Goal: Task Accomplishment & Management: Manage account settings

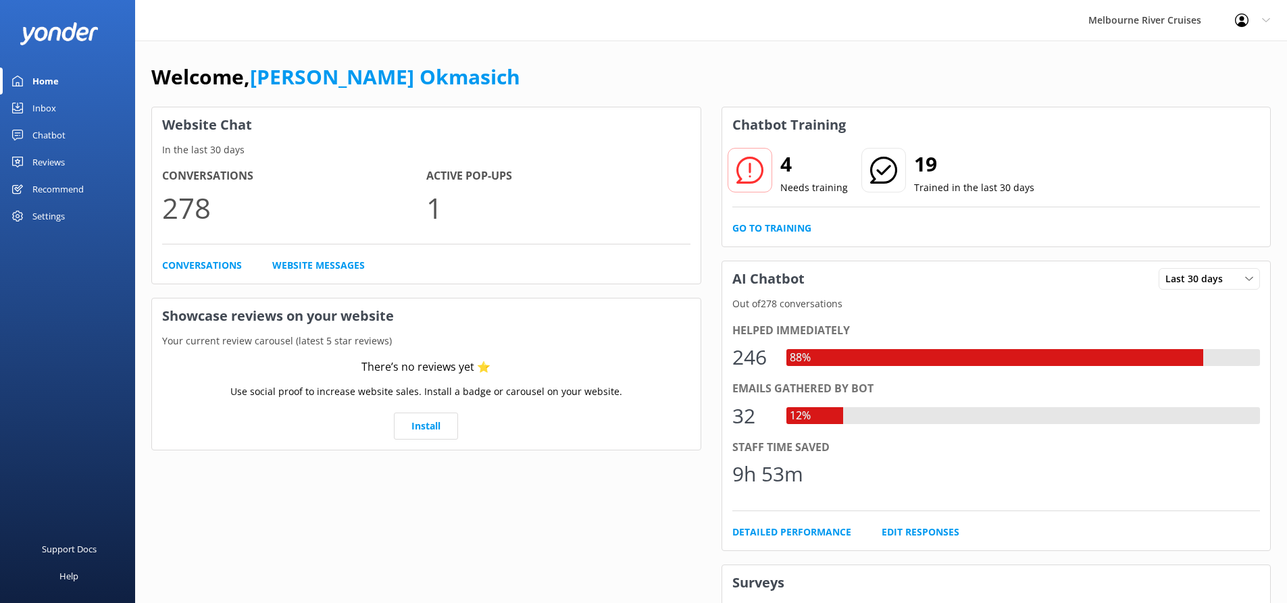
click at [63, 213] on div "Settings" at bounding box center [48, 216] width 32 height 27
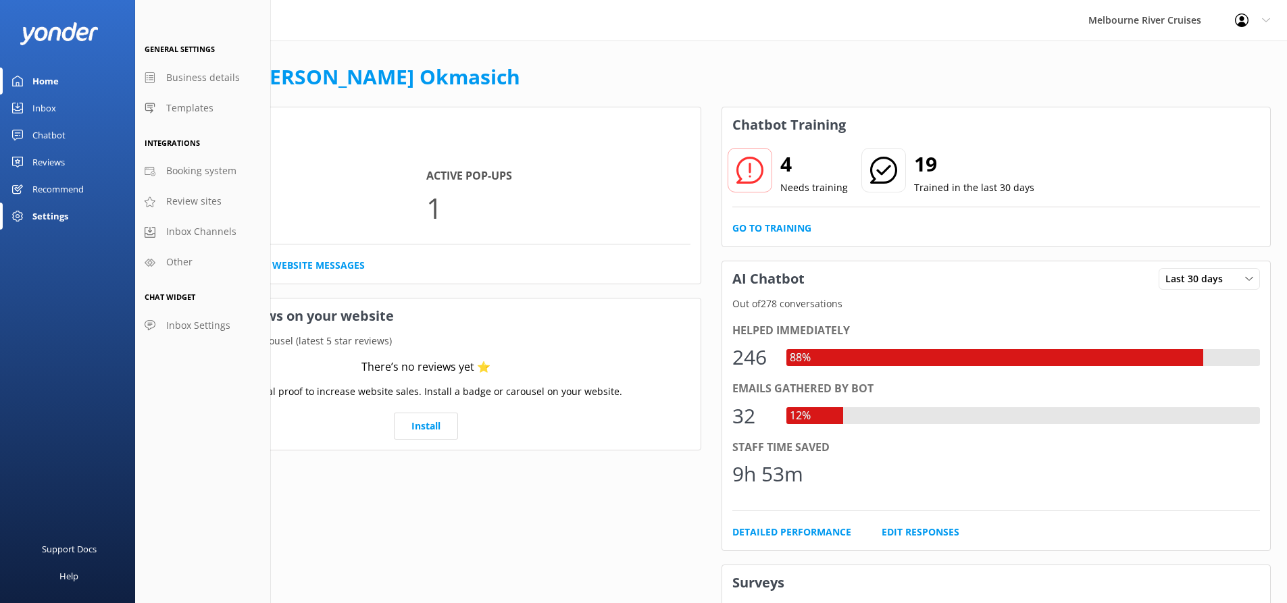
click at [1259, 21] on div "Profile Settings Logout" at bounding box center [1252, 20] width 69 height 41
click at [1233, 59] on link "Profile Settings" at bounding box center [1219, 58] width 135 height 34
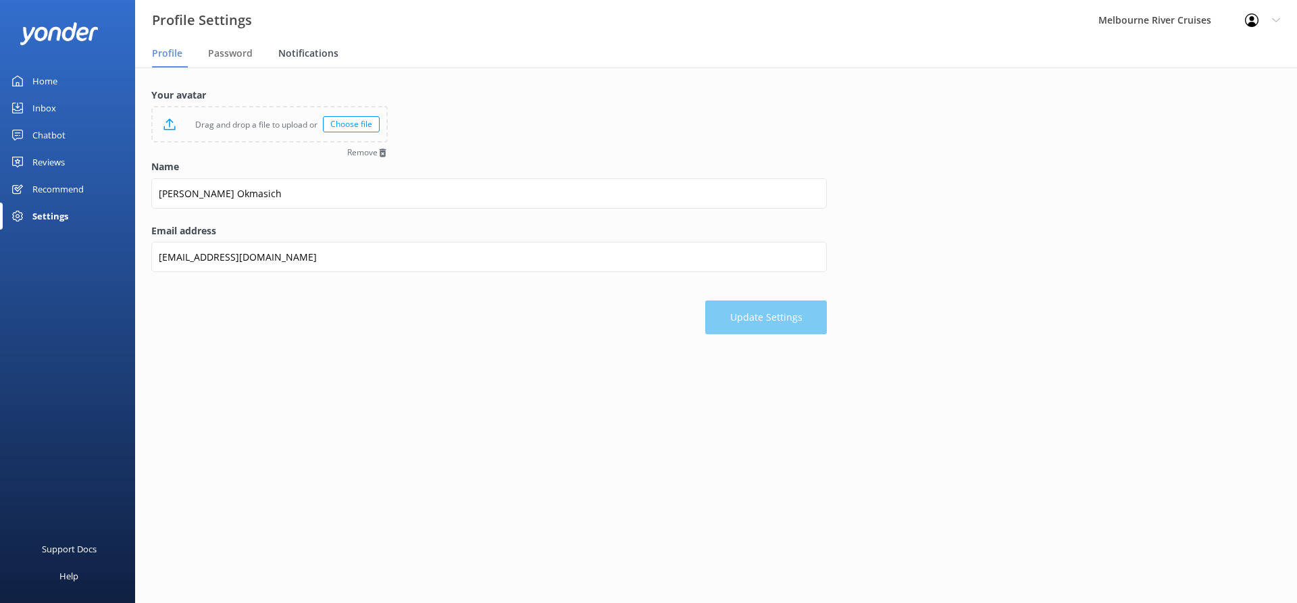
click at [298, 56] on span "Notifications" at bounding box center [308, 54] width 60 height 14
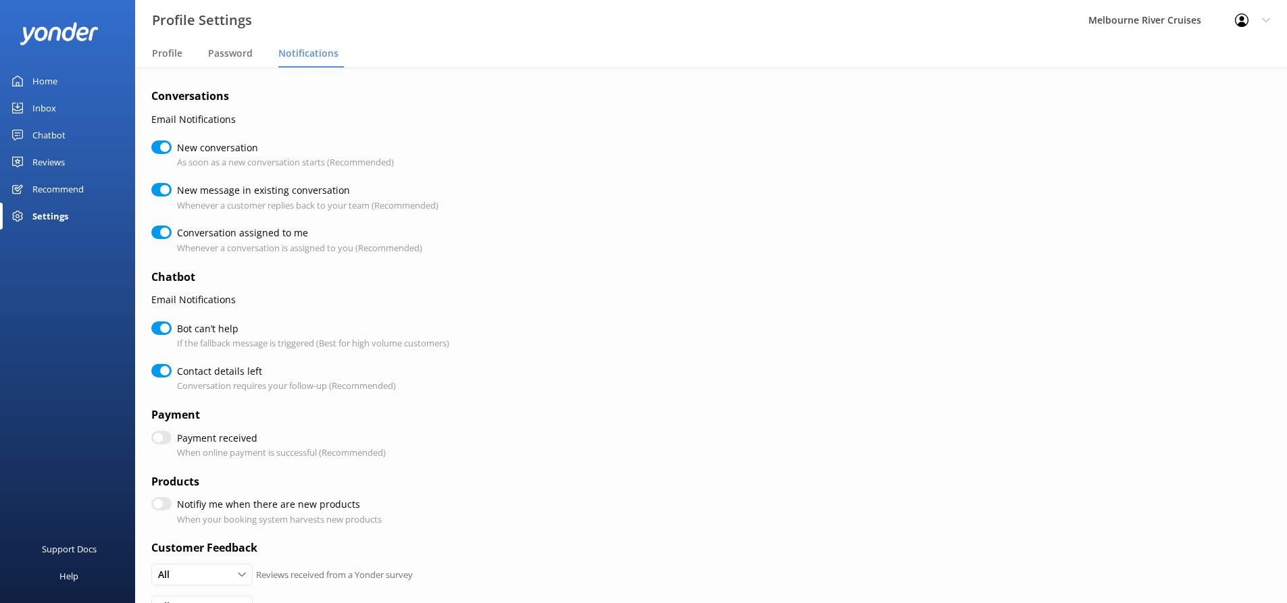
click at [163, 188] on input "New message in existing conversation" at bounding box center [161, 190] width 20 height 14
checkbox input "false"
checkbox input "true"
click at [162, 147] on input "New conversation" at bounding box center [161, 147] width 20 height 14
checkbox input "false"
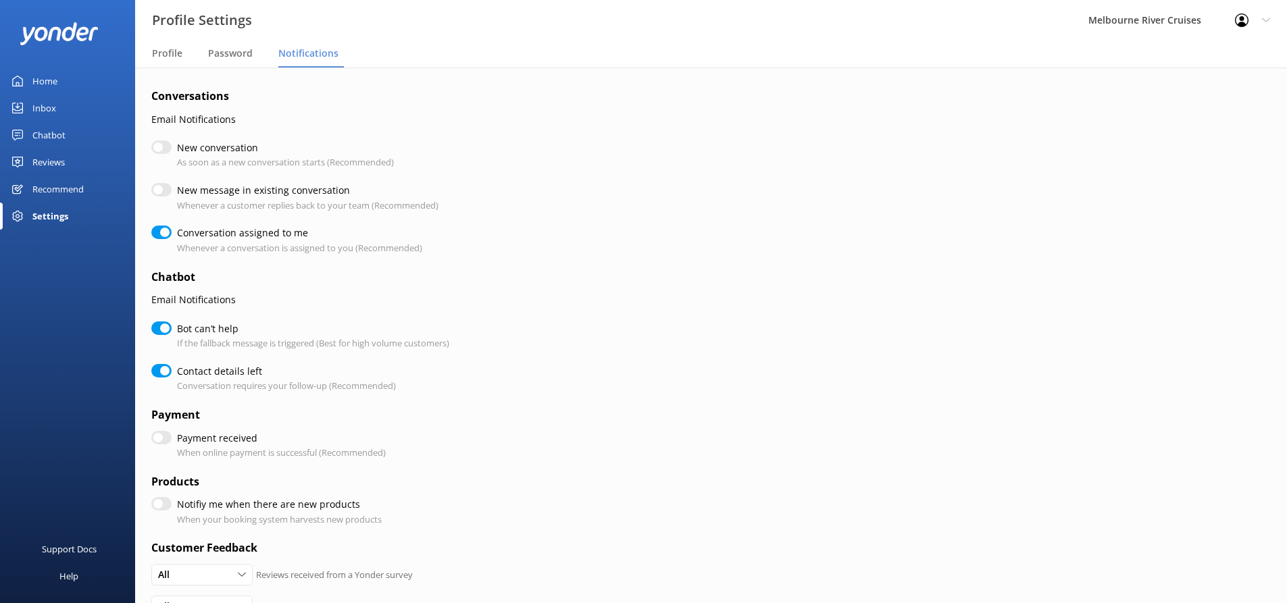
checkbox input "true"
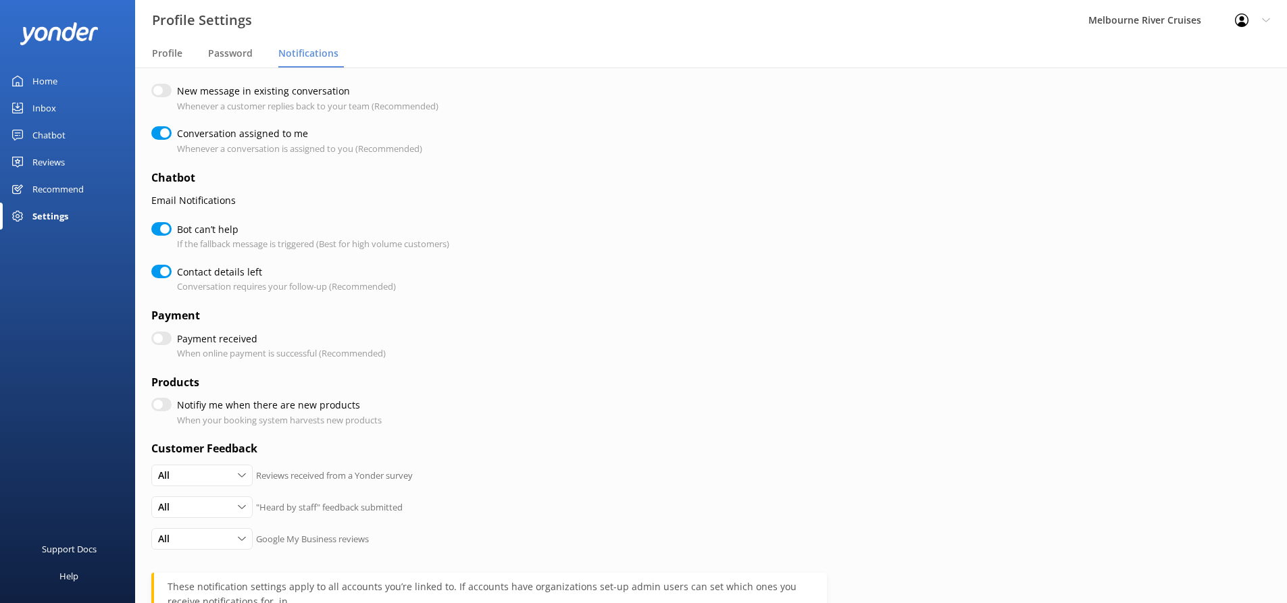
scroll to position [135, 0]
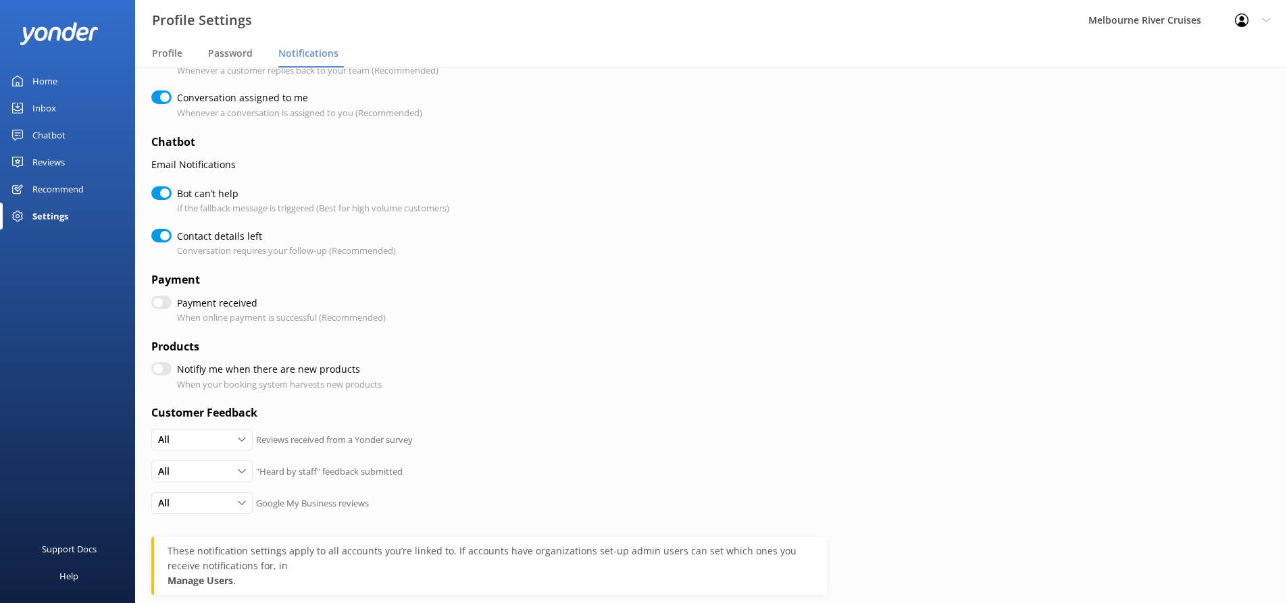
click at [162, 192] on input "Bot can’t help" at bounding box center [161, 193] width 20 height 14
checkbox input "false"
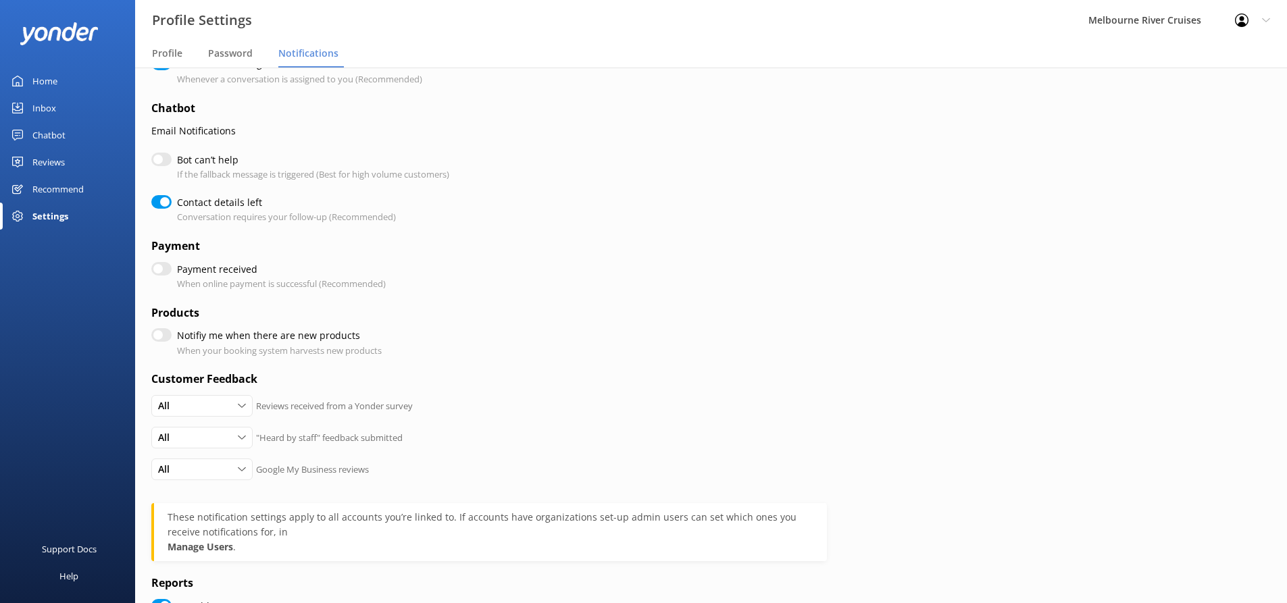
scroll to position [282, 0]
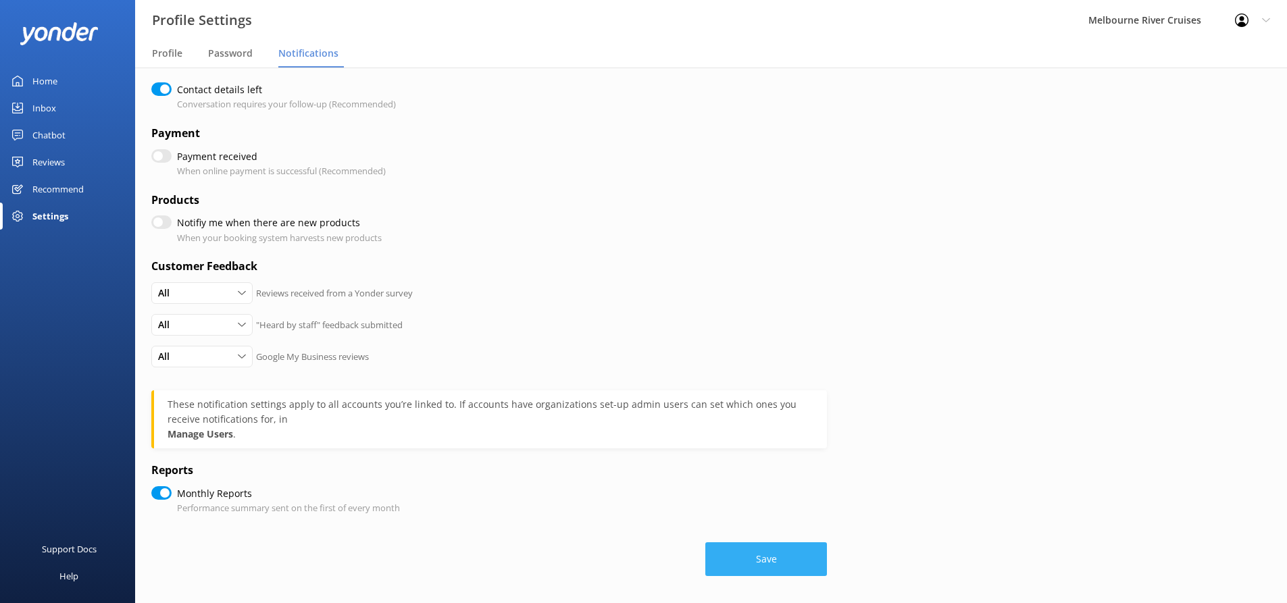
click at [762, 573] on button "Save" at bounding box center [766, 559] width 122 height 34
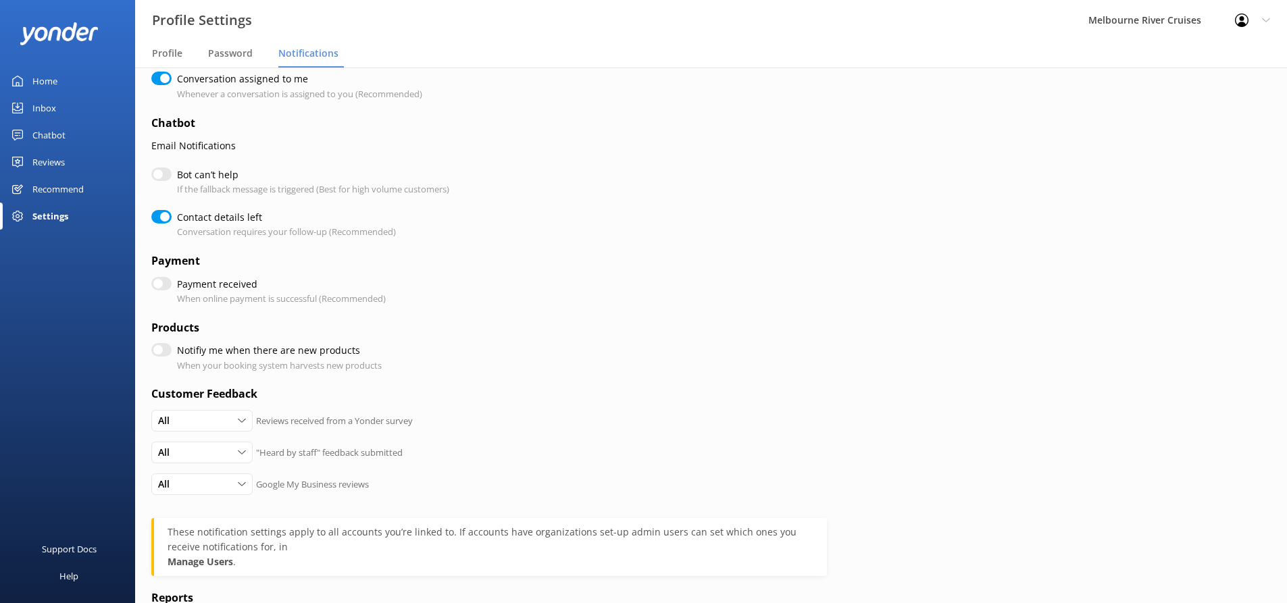
scroll to position [0, 0]
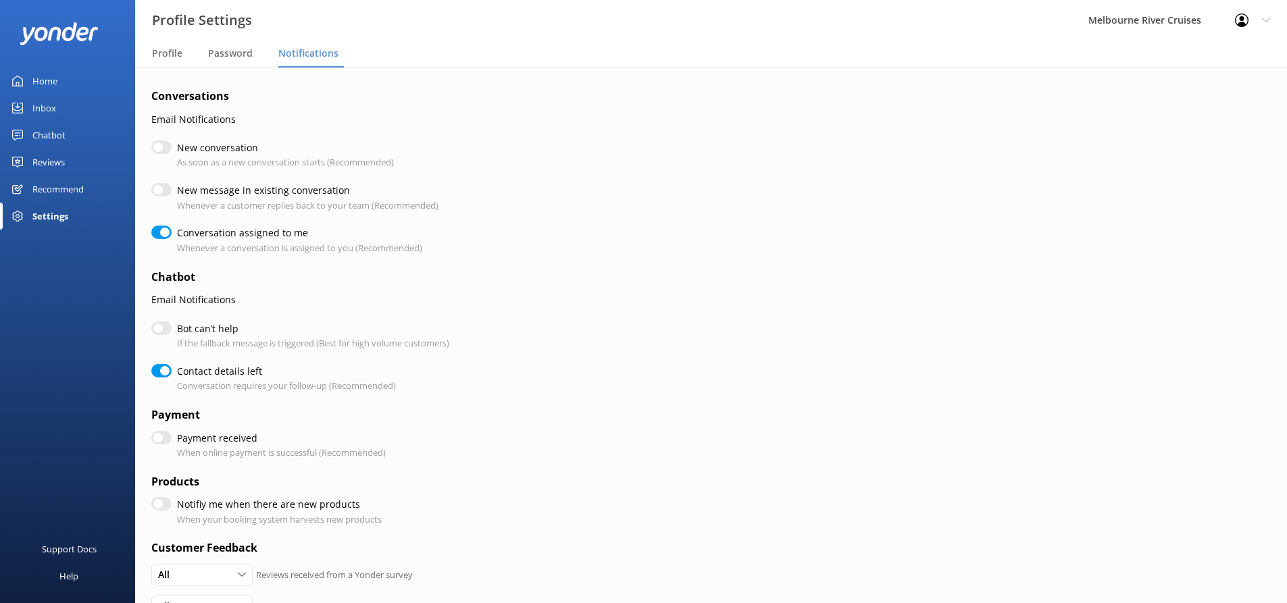
checkbox input "true"
